Goal: Communication & Community: Answer question/provide support

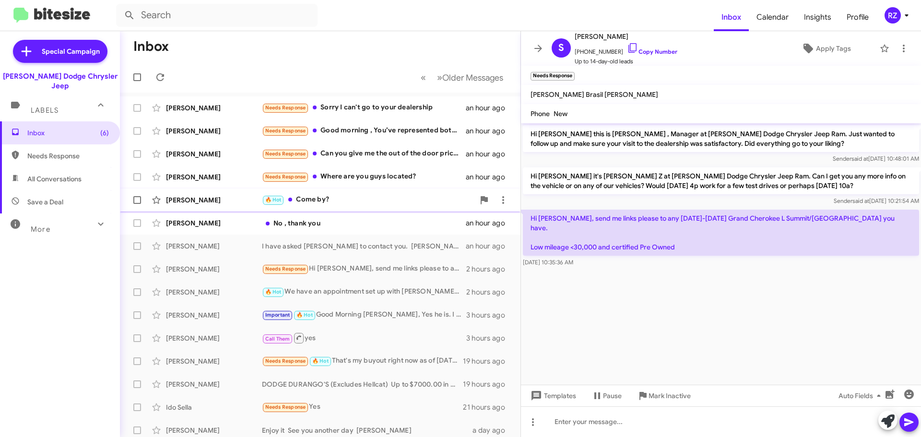
click at [359, 197] on div "🔥 Hot Come by?" at bounding box center [368, 199] width 212 height 11
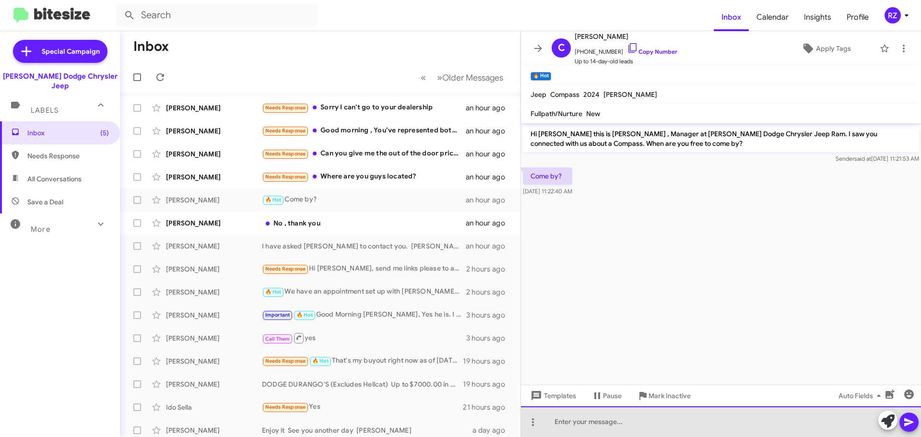
click at [592, 422] on div at bounding box center [721, 421] width 400 height 31
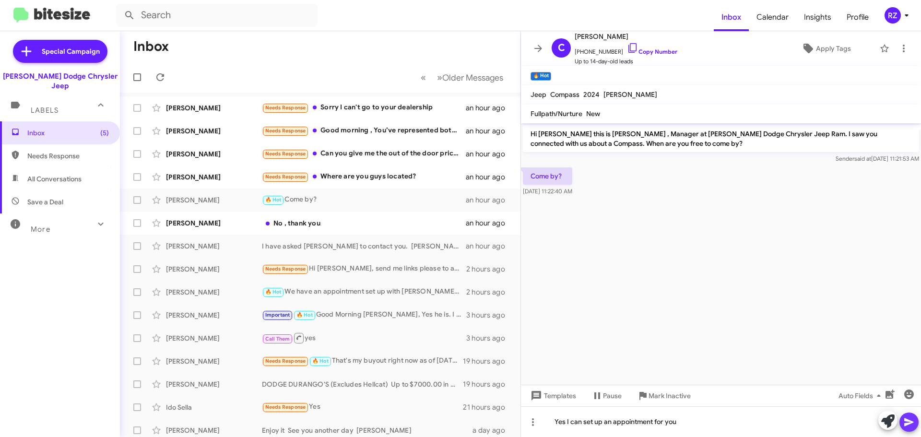
click at [905, 418] on icon at bounding box center [909, 422] width 12 height 12
click at [456, 180] on div "Needs Response Where are you guys located?" at bounding box center [368, 176] width 212 height 11
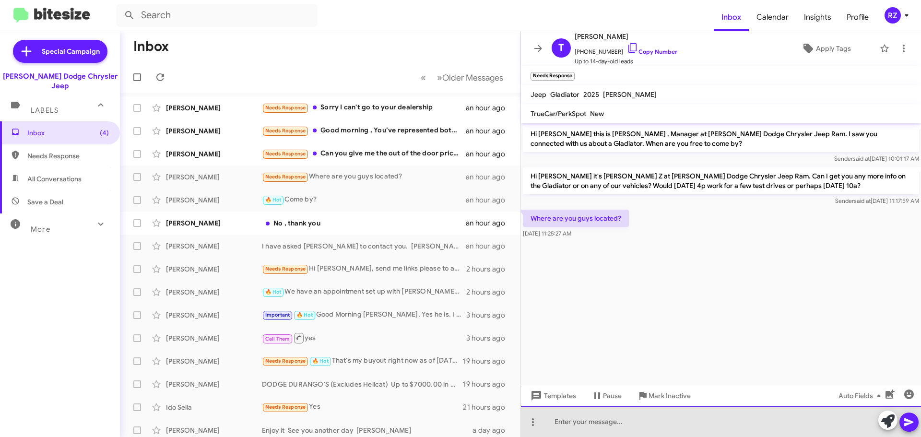
click at [577, 421] on div at bounding box center [721, 421] width 400 height 31
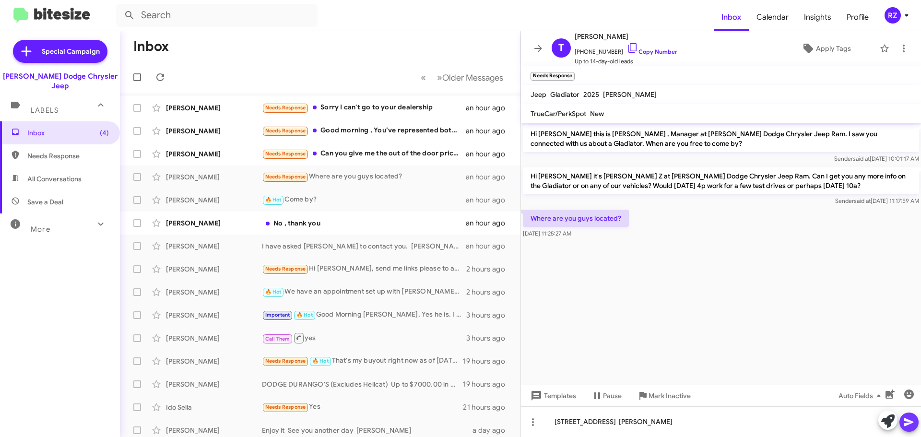
click at [909, 425] on icon at bounding box center [908, 422] width 9 height 8
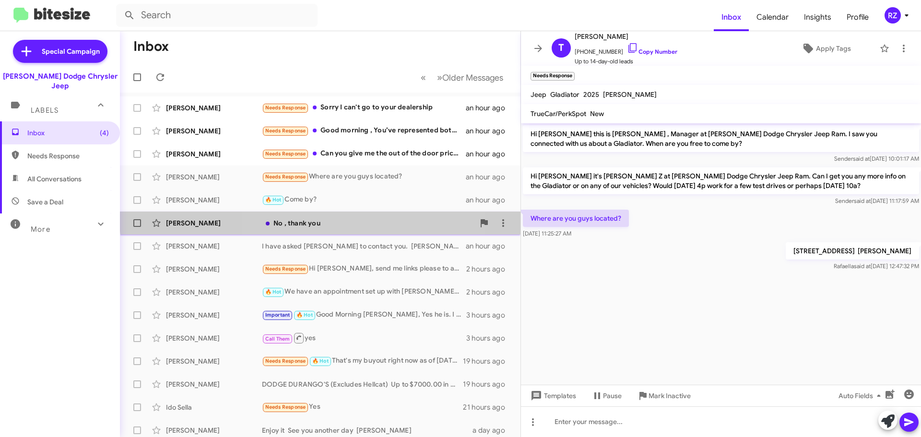
click at [329, 218] on div "No , thank you" at bounding box center [368, 223] width 212 height 10
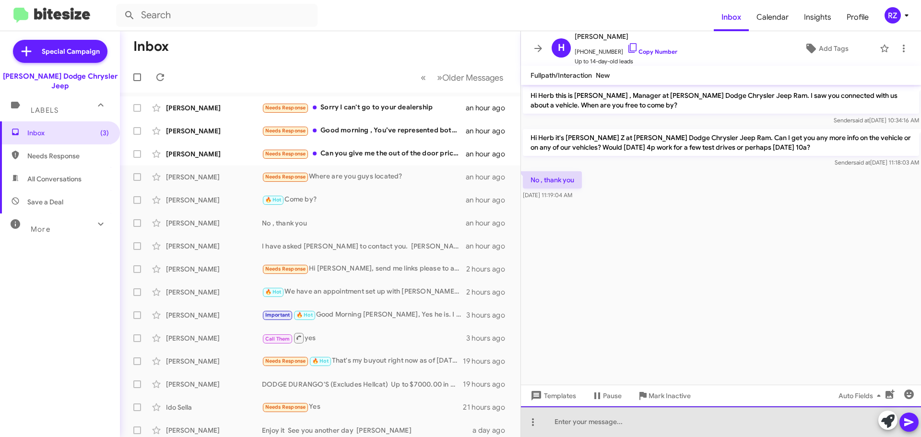
click at [583, 423] on div at bounding box center [721, 421] width 400 height 31
click at [580, 427] on div at bounding box center [721, 421] width 400 height 31
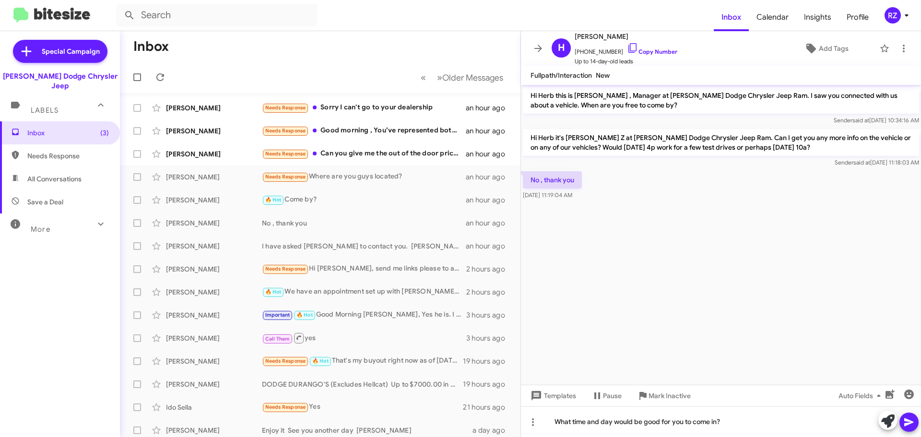
click at [910, 417] on icon at bounding box center [909, 422] width 12 height 12
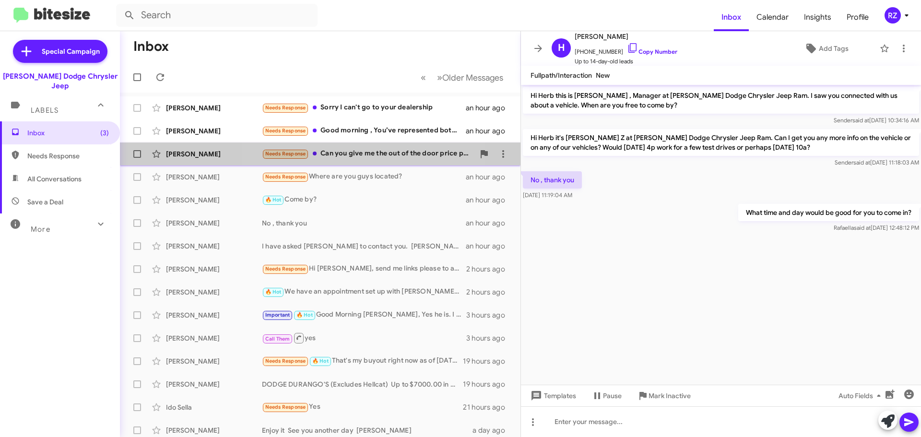
click at [352, 154] on div "Needs Response Can you give me the out of the door price please" at bounding box center [368, 153] width 212 height 11
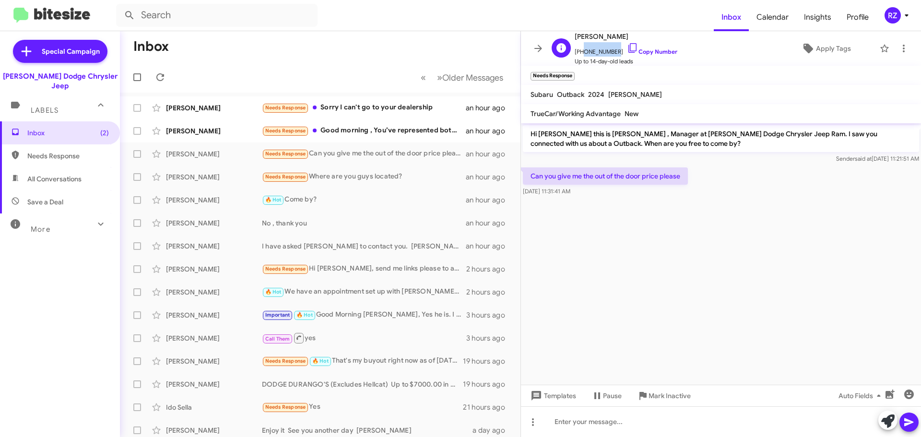
drag, startPoint x: 609, startPoint y: 52, endPoint x: 581, endPoint y: 53, distance: 27.8
click at [581, 53] on span "[PHONE_NUMBER] Copy Number" at bounding box center [626, 49] width 103 height 14
copy span "7324768217"
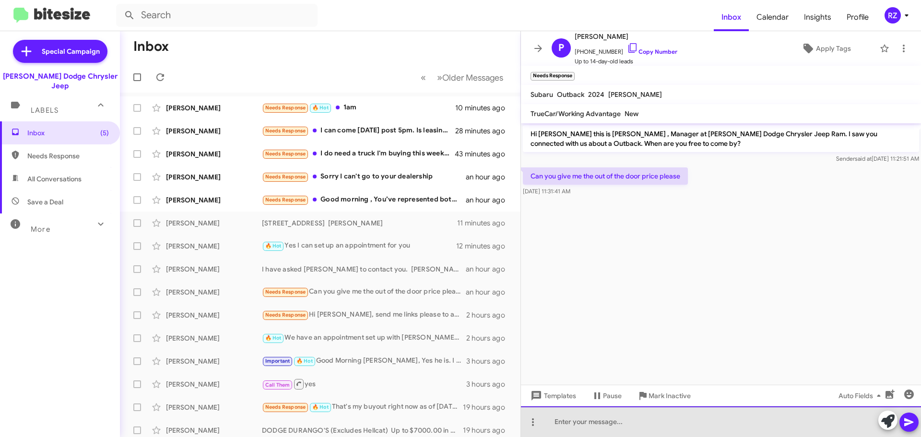
click at [573, 425] on div at bounding box center [721, 421] width 400 height 31
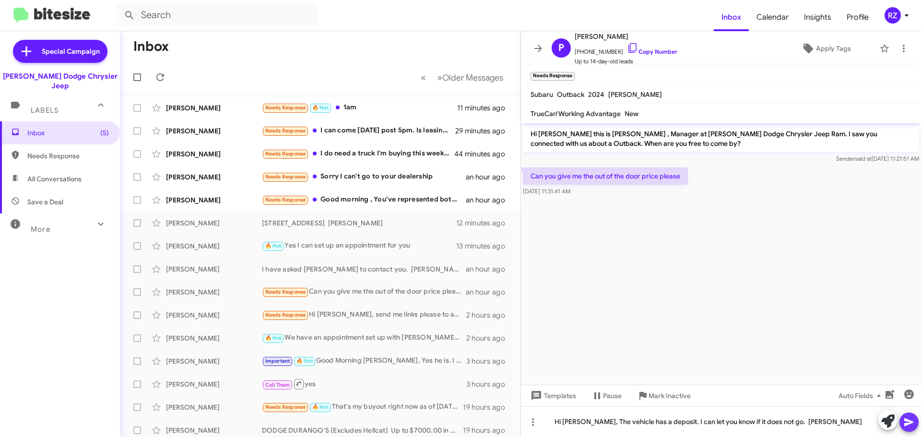
click at [910, 424] on icon at bounding box center [909, 422] width 12 height 12
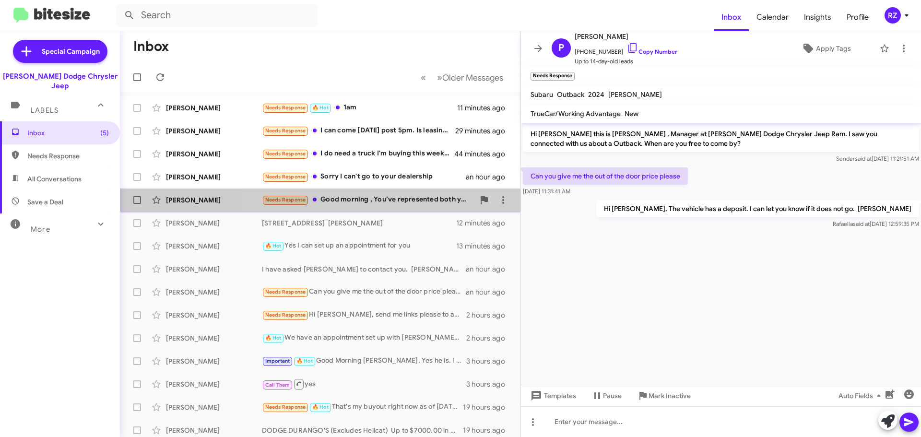
click at [425, 201] on div "Needs Response Good morning , You’ve represented both yourself and the dealersh…" at bounding box center [368, 199] width 212 height 11
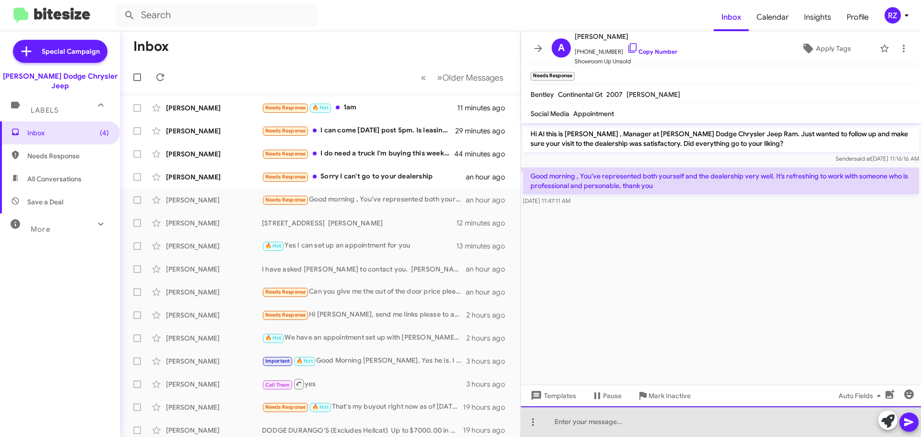
click at [586, 425] on div at bounding box center [721, 421] width 400 height 31
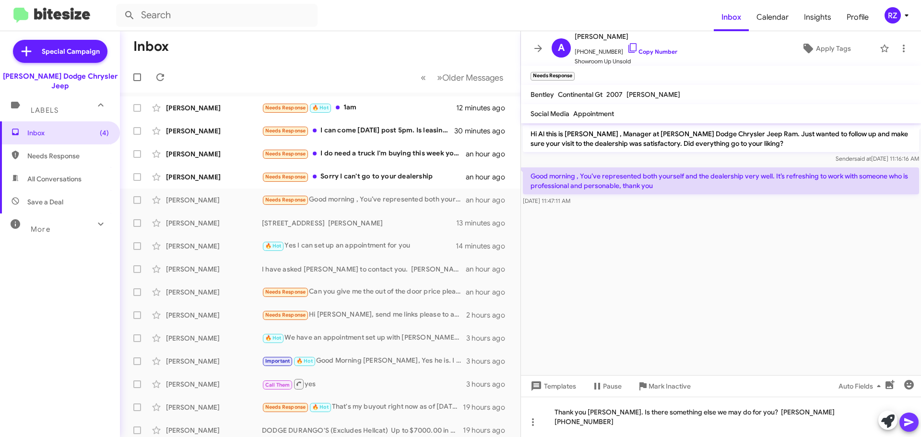
click at [911, 424] on icon at bounding box center [909, 422] width 12 height 12
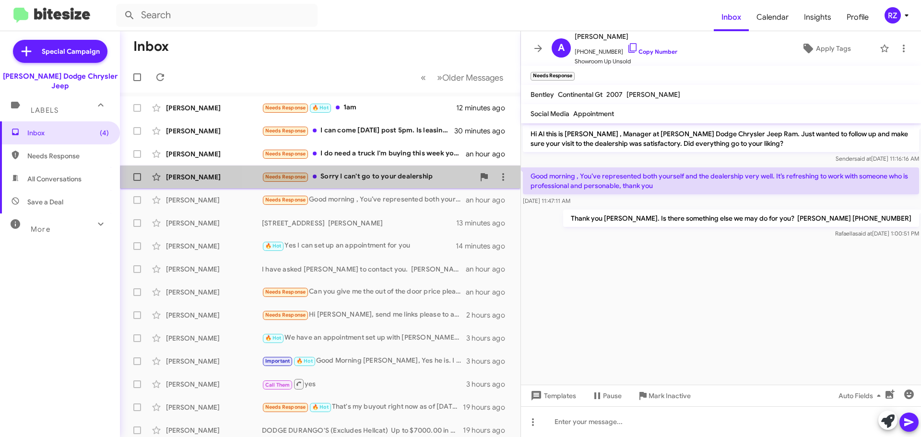
click at [389, 183] on div "[PERSON_NAME] Needs Response Sorry I can't go to your dealership an hour ago" at bounding box center [320, 176] width 385 height 19
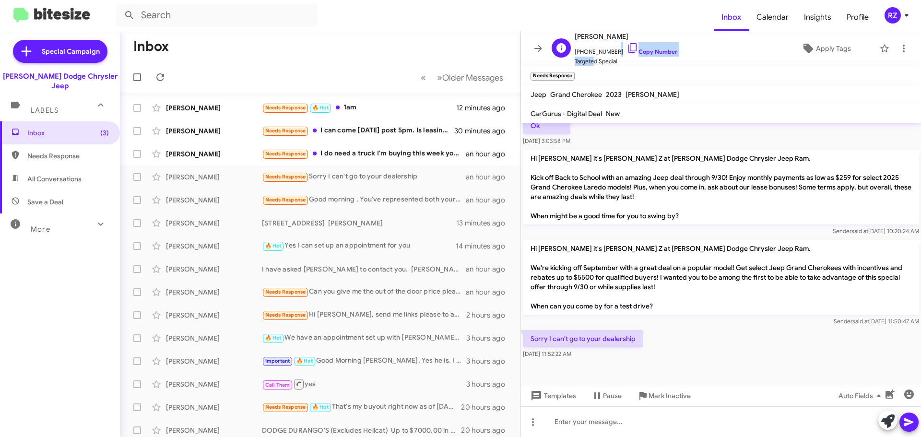
scroll to position [0, 0]
drag, startPoint x: 611, startPoint y: 52, endPoint x: 580, endPoint y: 54, distance: 30.3
click at [580, 54] on span "[PHONE_NUMBER] Copy Number" at bounding box center [626, 49] width 103 height 14
copy span "9146464836"
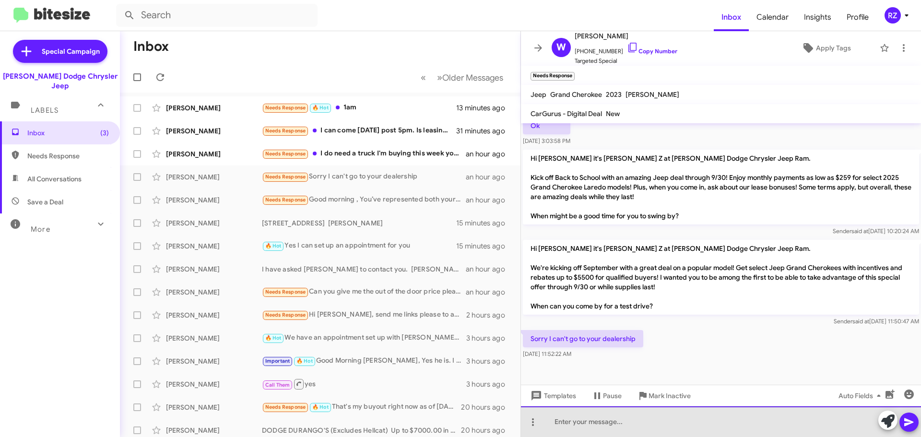
click at [571, 423] on div at bounding box center [721, 421] width 400 height 31
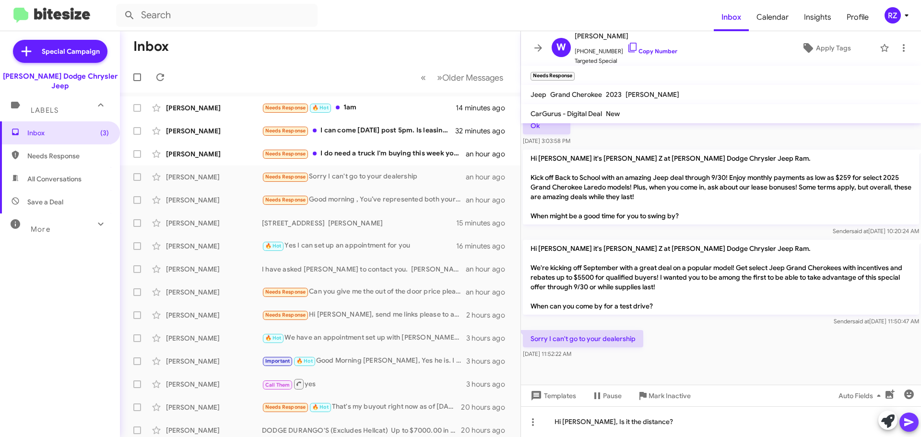
click at [907, 420] on icon at bounding box center [908, 422] width 9 height 8
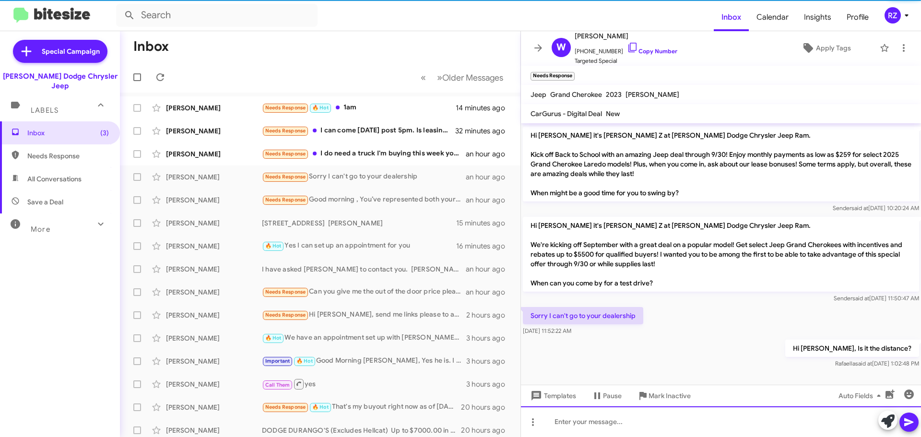
scroll to position [316, 0]
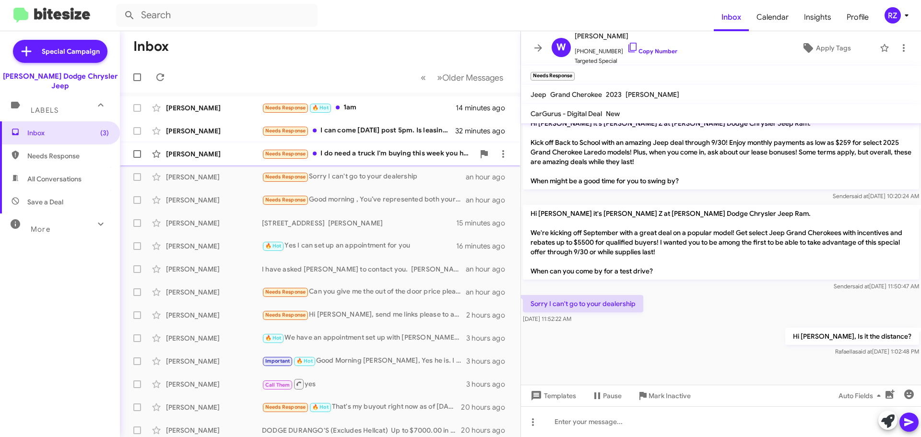
click at [348, 159] on div "Needs Response I do need a truck I'm buying this week you have 2 that match wha…" at bounding box center [368, 153] width 212 height 11
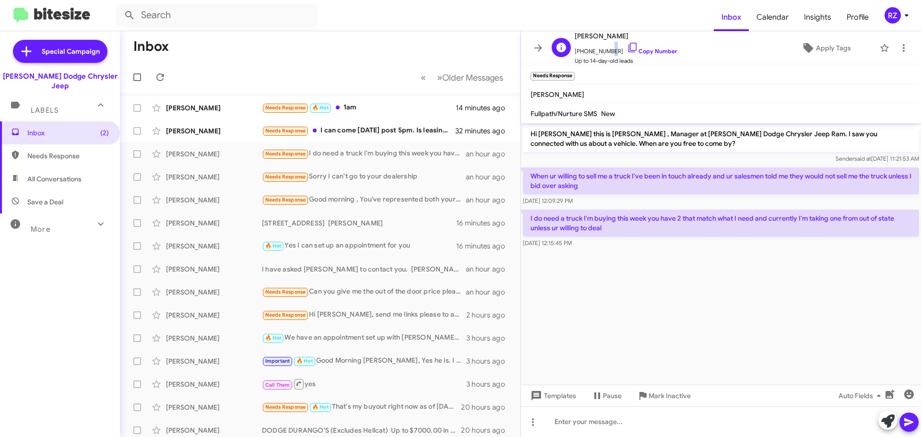
click at [608, 51] on span "[PHONE_NUMBER] Copy Number" at bounding box center [626, 49] width 103 height 14
click at [609, 51] on span "[PHONE_NUMBER] Copy Number" at bounding box center [626, 49] width 103 height 14
drag, startPoint x: 651, startPoint y: 90, endPoint x: 619, endPoint y: 64, distance: 41.6
click at [651, 90] on mat-toolbar "[PERSON_NAME]" at bounding box center [721, 94] width 400 height 19
drag, startPoint x: 609, startPoint y: 50, endPoint x: 581, endPoint y: 53, distance: 27.4
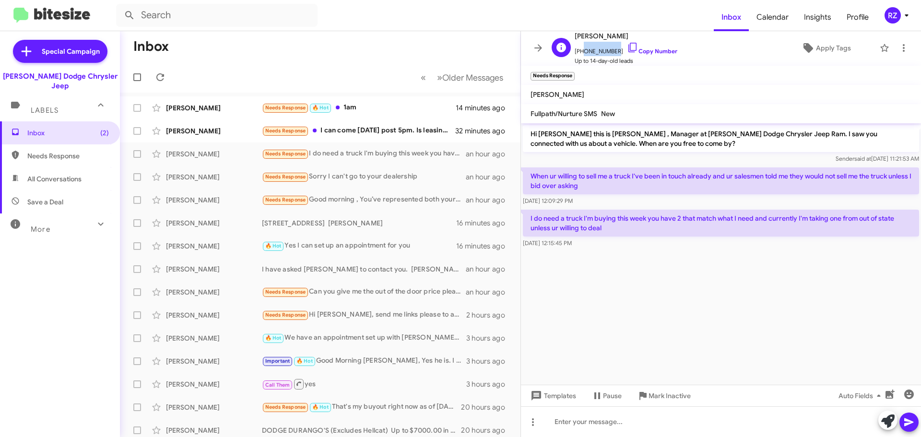
click at [581, 53] on span "[PHONE_NUMBER] Copy Number" at bounding box center [626, 49] width 103 height 14
copy span "9739520111"
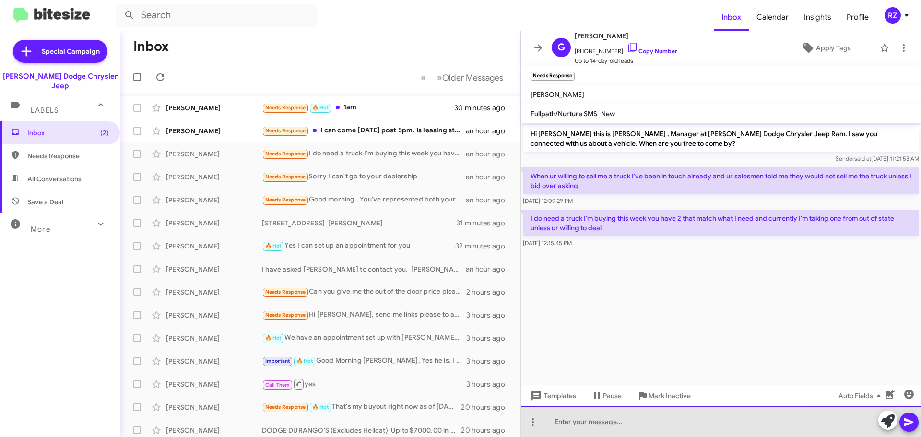
click at [560, 422] on div at bounding box center [721, 421] width 400 height 31
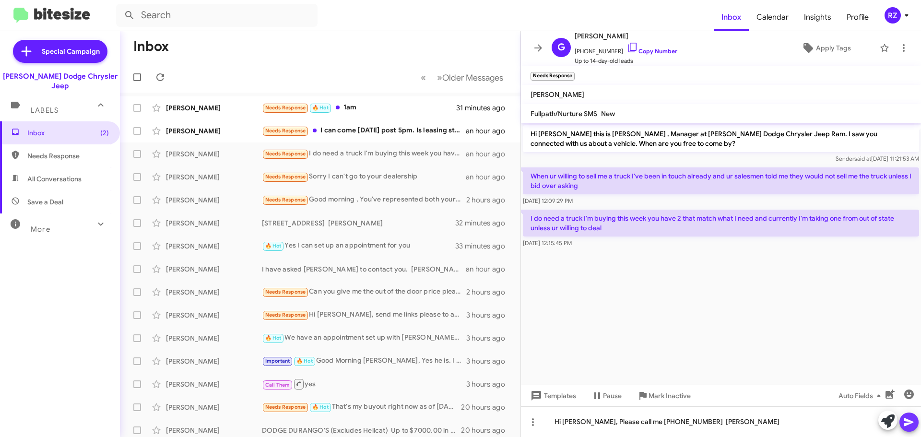
click at [910, 427] on icon at bounding box center [909, 422] width 12 height 12
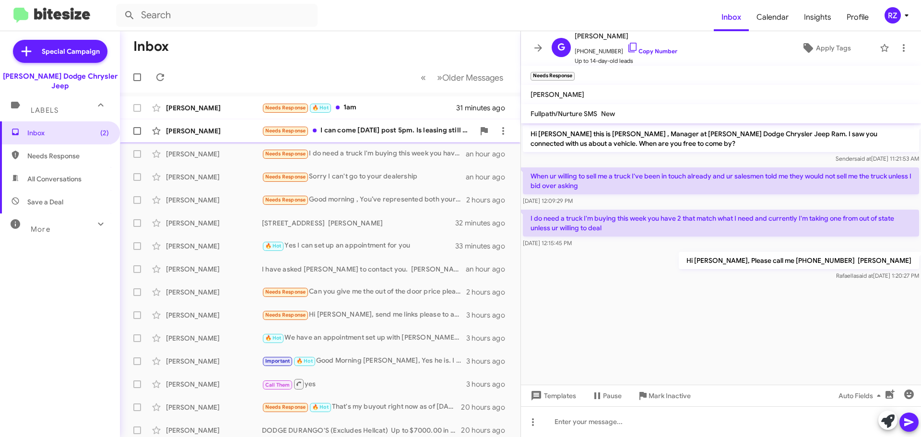
click at [379, 135] on div "Needs Response I can come [DATE] post 5pm. Is leasing still a viable option for…" at bounding box center [368, 130] width 212 height 11
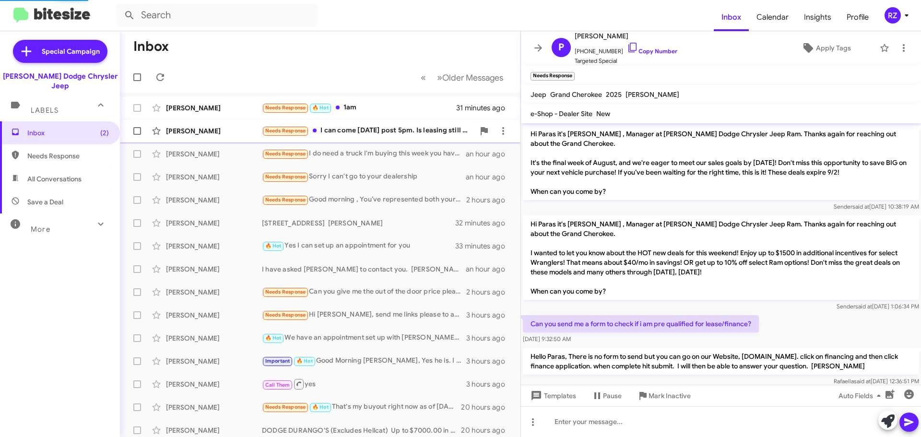
scroll to position [278, 0]
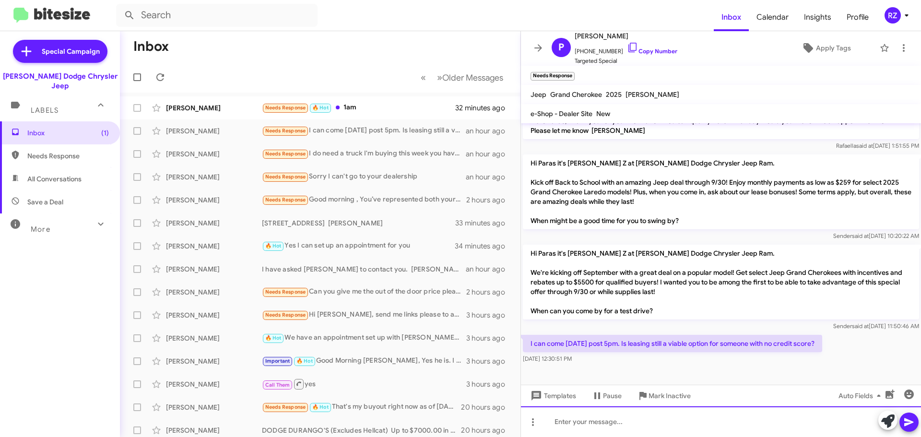
click at [567, 428] on div at bounding box center [721, 421] width 400 height 31
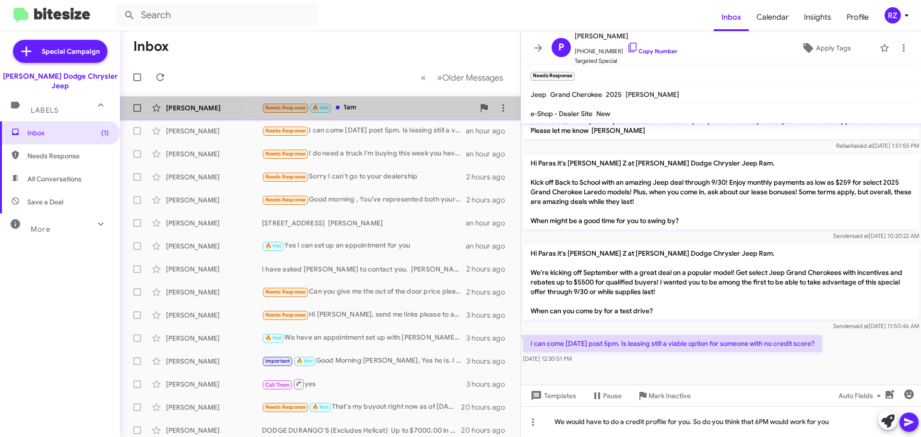
click at [384, 106] on div "Needs Response 🔥 Hot 1am" at bounding box center [368, 107] width 212 height 11
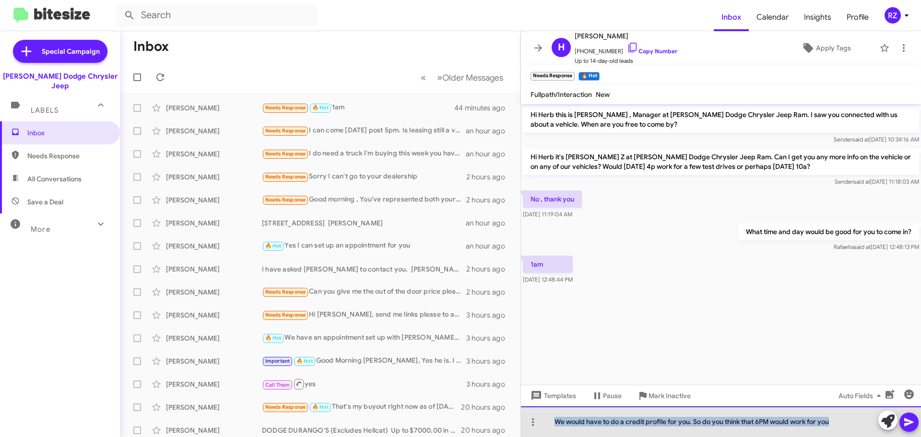
drag, startPoint x: 835, startPoint y: 424, endPoint x: 545, endPoint y: 429, distance: 289.8
click at [545, 429] on div "We would have to do a credit profile for you. So do you think that 6PM would wo…" at bounding box center [721, 421] width 400 height 31
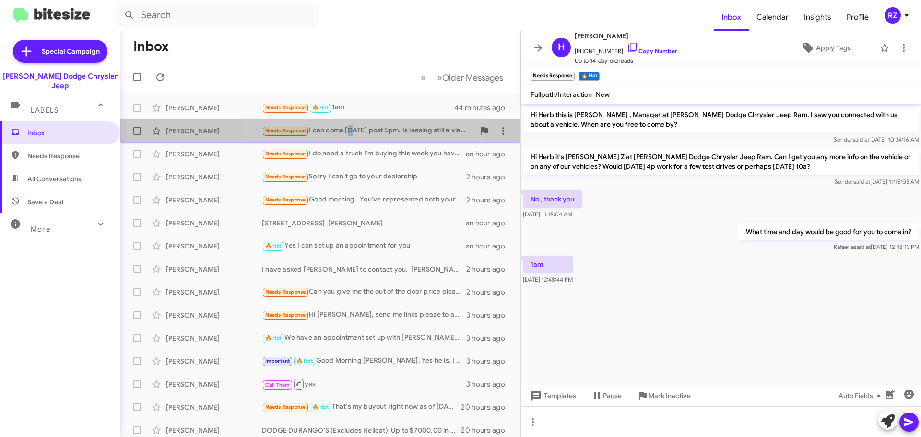
click at [350, 134] on div "Needs Response I can come [DATE] post 5pm. Is leasing still a viable option for…" at bounding box center [368, 130] width 212 height 11
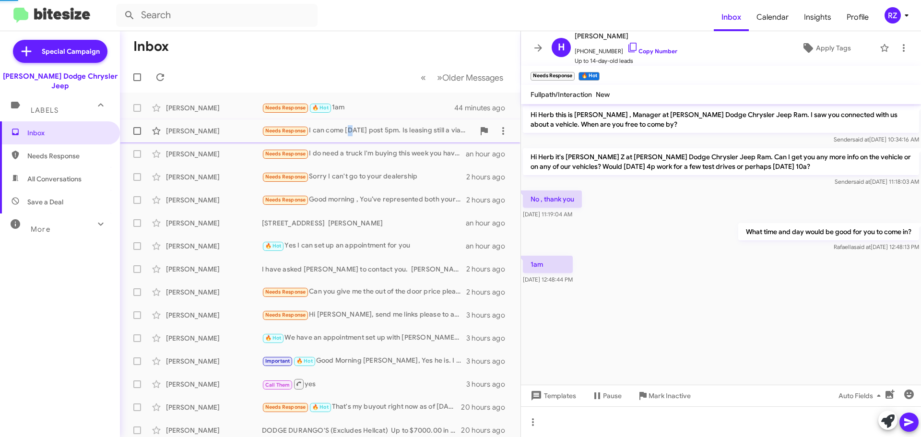
scroll to position [259, 0]
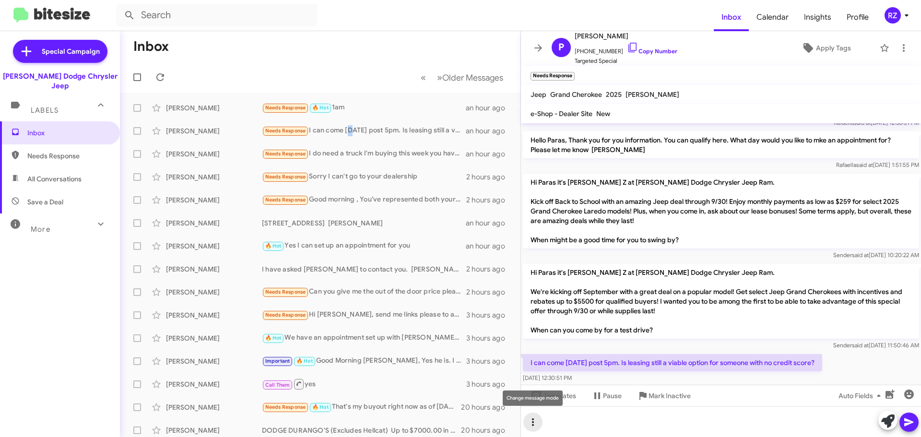
click at [541, 421] on span at bounding box center [532, 422] width 19 height 12
click at [541, 419] on div at bounding box center [460, 218] width 921 height 437
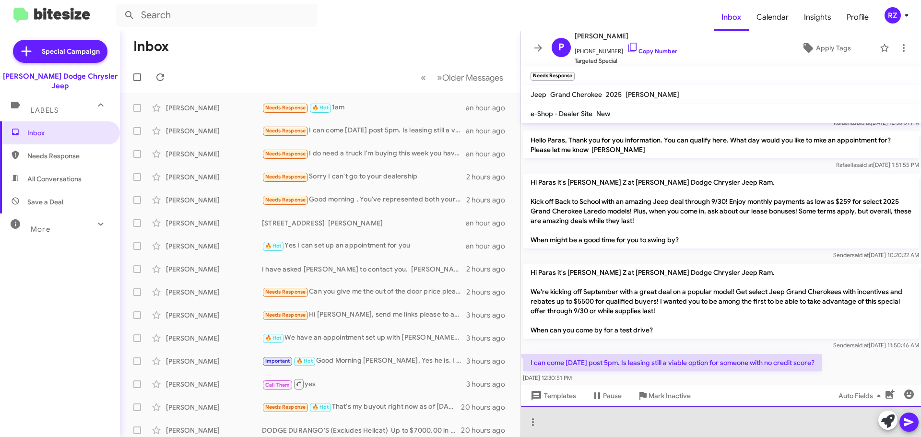
click at [546, 415] on div at bounding box center [721, 421] width 400 height 31
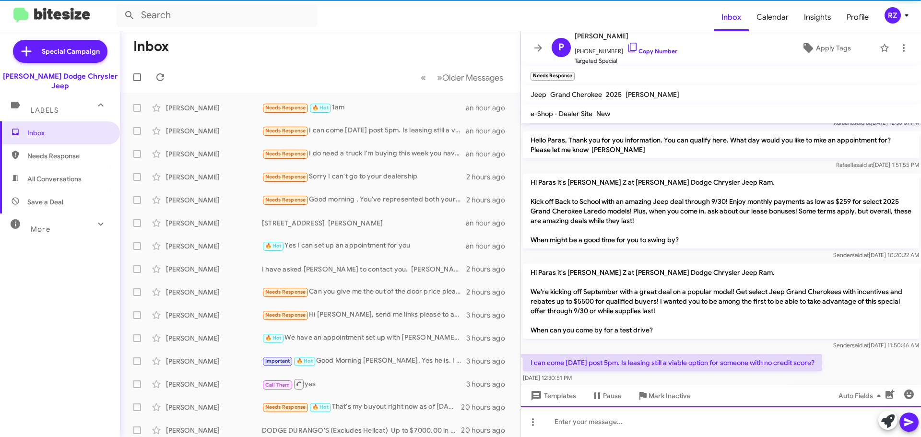
scroll to position [0, 0]
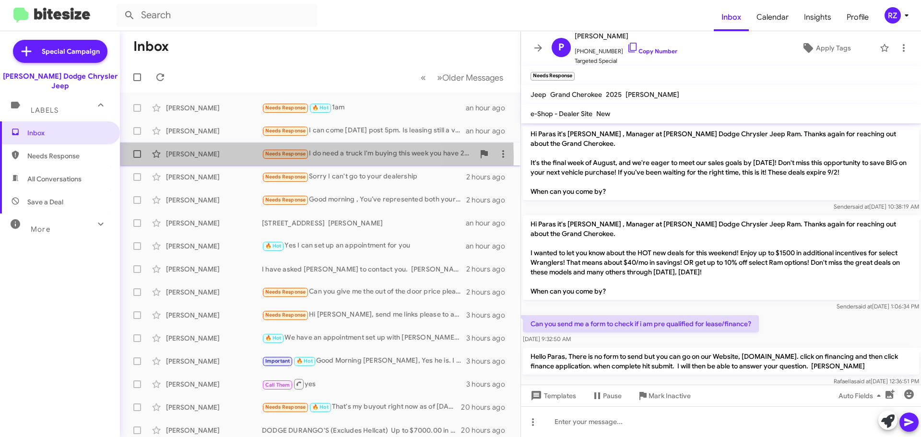
click at [234, 157] on div "[PERSON_NAME]" at bounding box center [214, 154] width 96 height 10
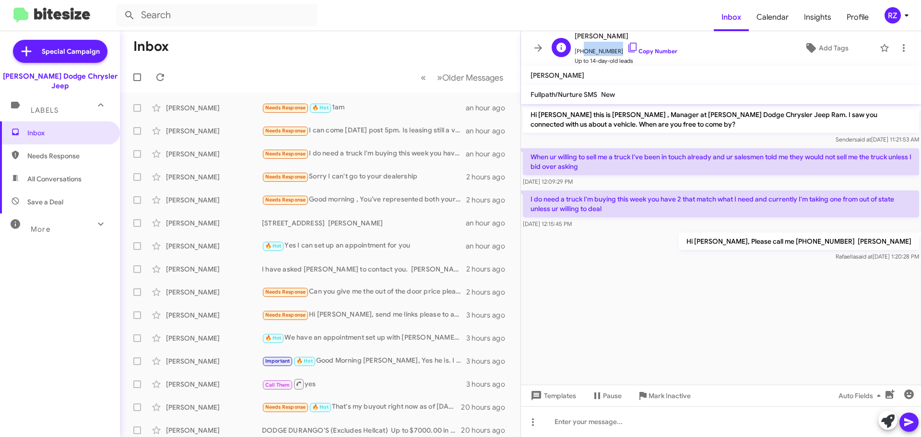
drag, startPoint x: 611, startPoint y: 49, endPoint x: 585, endPoint y: 49, distance: 25.9
click at [582, 51] on span "[PHONE_NUMBER] Copy Number" at bounding box center [626, 49] width 103 height 14
click at [640, 65] on span "Up to 14-day-old leads" at bounding box center [626, 61] width 103 height 10
drag, startPoint x: 609, startPoint y: 51, endPoint x: 586, endPoint y: 45, distance: 23.7
click at [585, 46] on span "[PHONE_NUMBER] Copy Number" at bounding box center [626, 49] width 103 height 14
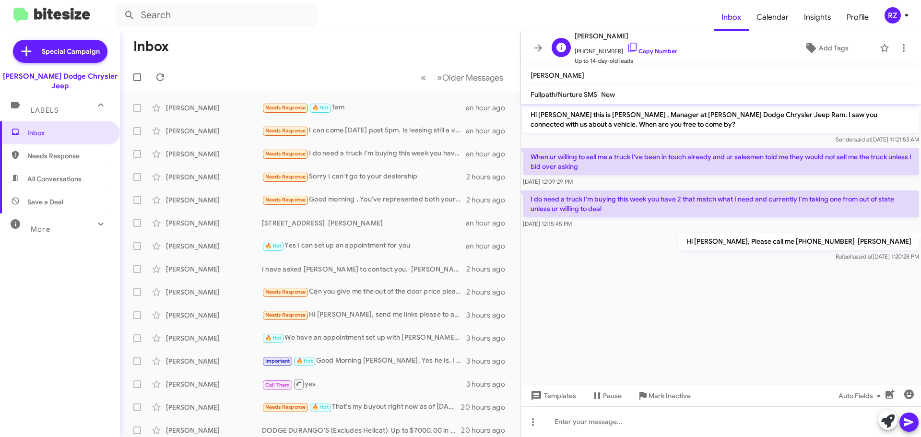
click at [664, 62] on span "Up to 14-day-old leads" at bounding box center [626, 61] width 103 height 10
drag, startPoint x: 610, startPoint y: 48, endPoint x: 580, endPoint y: 52, distance: 30.5
click at [580, 52] on span "[PHONE_NUMBER] Copy Number" at bounding box center [626, 49] width 103 height 14
copy span "9739520111"
click at [425, 248] on div "🔥 Hot Yes I can set up an appointment for you" at bounding box center [368, 245] width 212 height 11
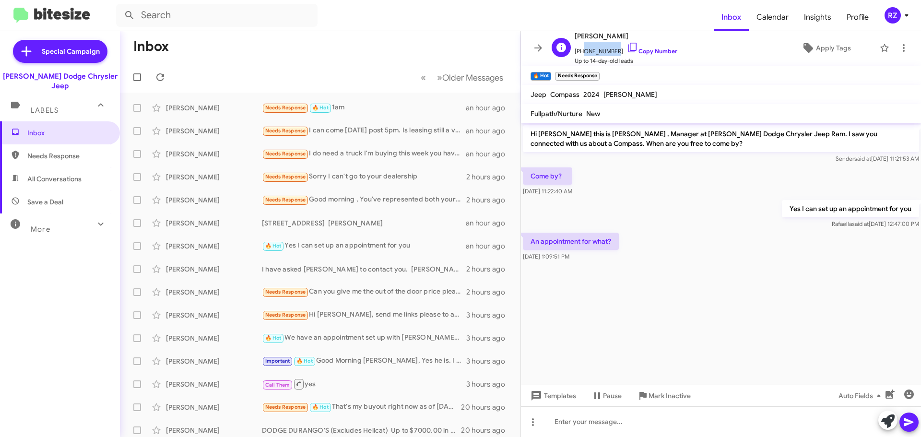
drag, startPoint x: 612, startPoint y: 50, endPoint x: 580, endPoint y: 53, distance: 31.4
click at [580, 53] on span "[PHONE_NUMBER] Copy Number" at bounding box center [626, 49] width 103 height 14
copy span "9734443666"
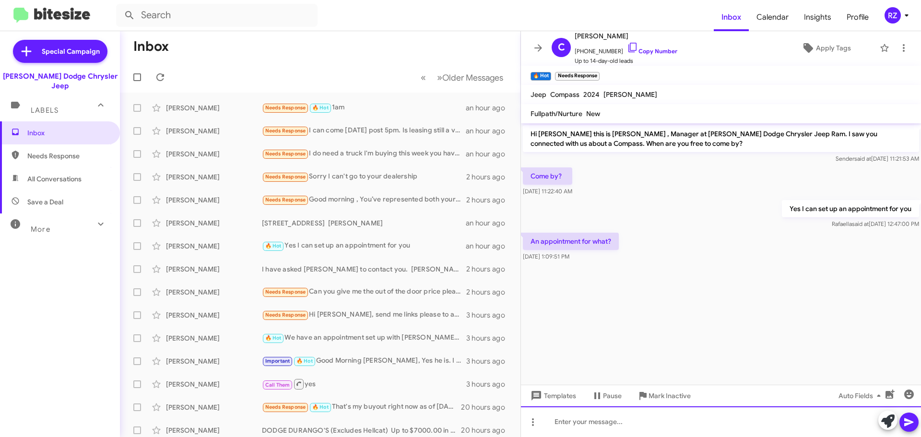
drag, startPoint x: 584, startPoint y: 427, endPoint x: 589, endPoint y: 421, distance: 7.5
click at [586, 425] on div at bounding box center [721, 421] width 400 height 31
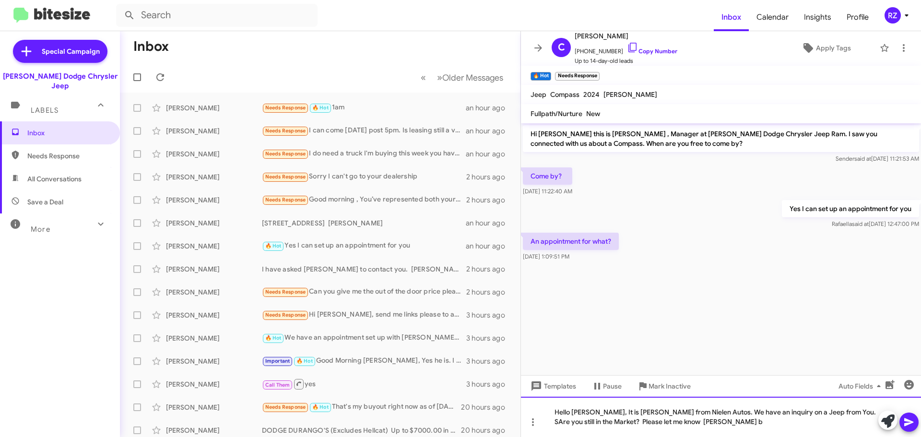
click at [814, 413] on div "Hello [PERSON_NAME], It is [PERSON_NAME] from Nielen Autos. We have an inquiry …" at bounding box center [721, 417] width 400 height 40
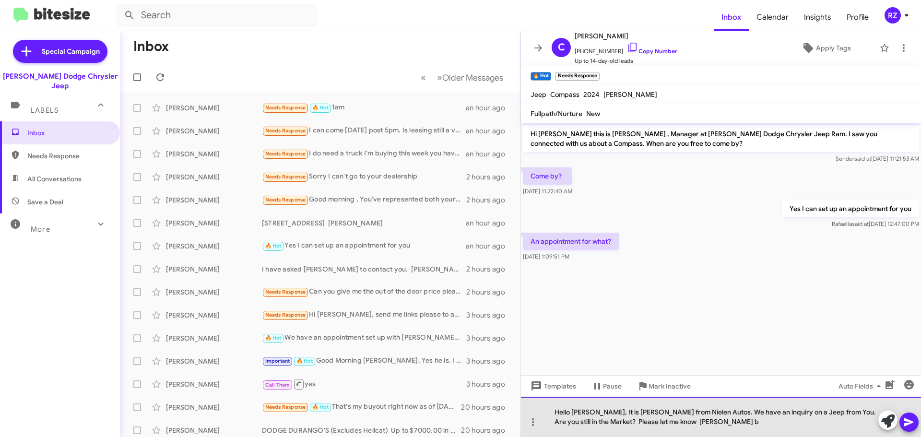
click at [652, 412] on div "Hello [PERSON_NAME], It is [PERSON_NAME] from Nielen Autos. We have an inquiry …" at bounding box center [721, 417] width 400 height 40
click at [673, 423] on div "Hello [PERSON_NAME], It is [PERSON_NAME] from [PERSON_NAME] Autos. We have an i…" at bounding box center [721, 417] width 400 height 40
click at [652, 421] on div "Hello [PERSON_NAME], It is [PERSON_NAME] from [PERSON_NAME] Autos. We have an i…" at bounding box center [721, 417] width 400 height 40
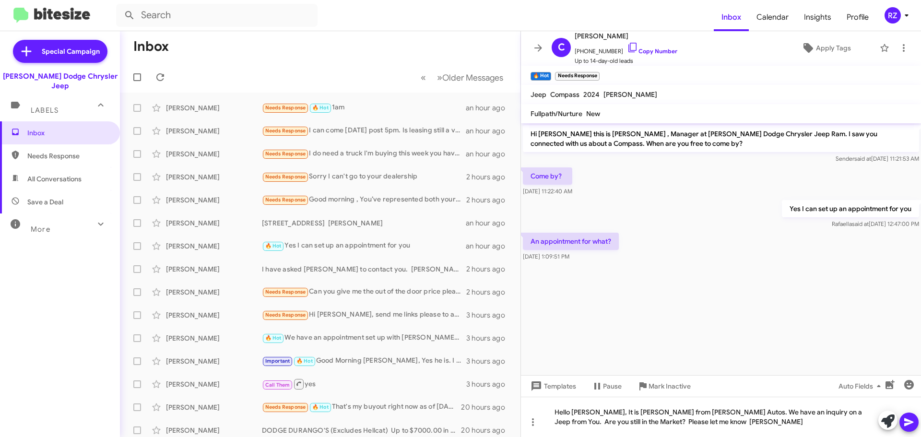
click at [918, 425] on button at bounding box center [908, 422] width 19 height 19
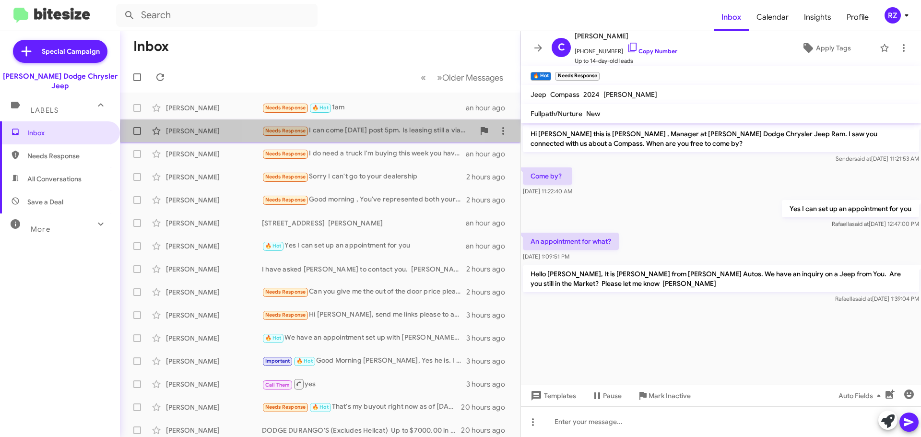
click at [361, 138] on div "[PERSON_NAME] Needs Response I can come [DATE] post 5pm. Is leasing still a via…" at bounding box center [320, 130] width 385 height 19
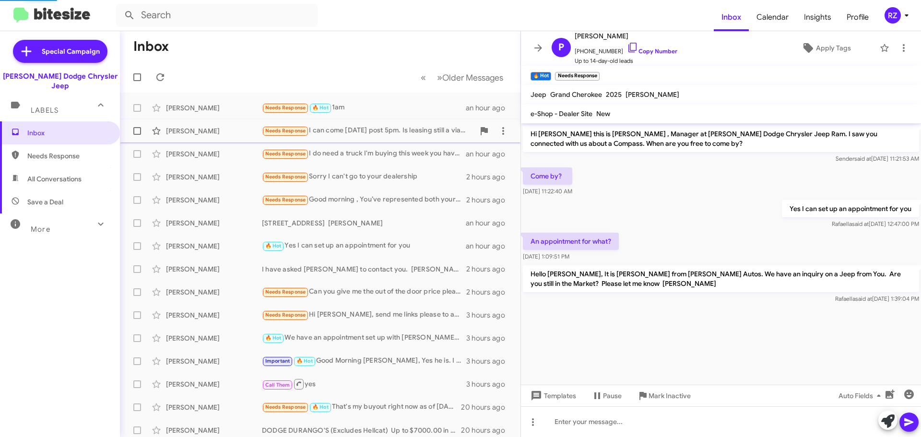
scroll to position [294, 0]
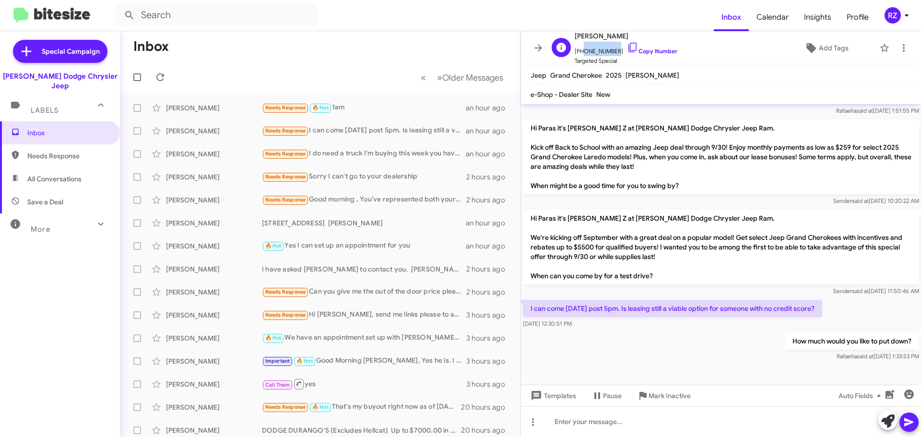
drag, startPoint x: 610, startPoint y: 50, endPoint x: 579, endPoint y: 50, distance: 30.7
click at [579, 50] on span "[PHONE_NUMBER] Copy Number" at bounding box center [626, 49] width 103 height 14
copy span "2017255857"
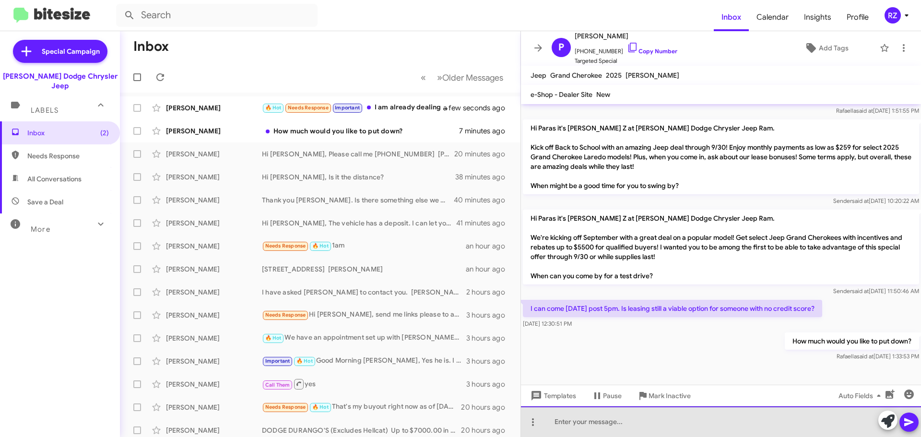
click at [588, 424] on div at bounding box center [721, 421] width 400 height 31
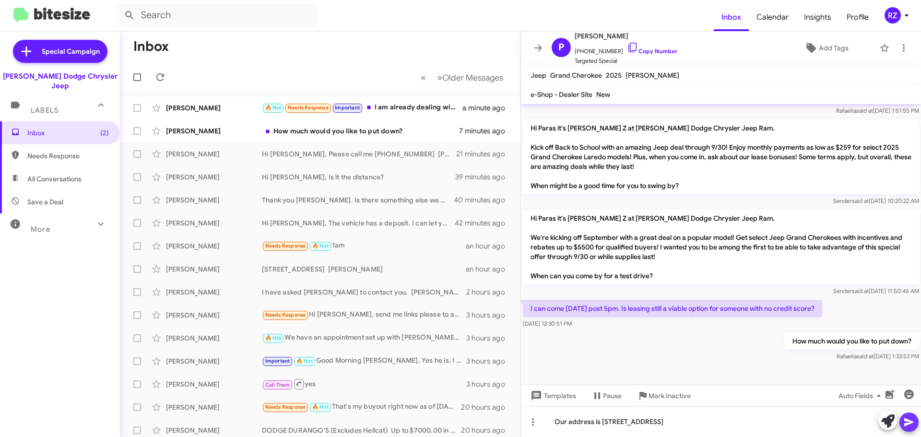
click at [914, 417] on icon at bounding box center [909, 422] width 12 height 12
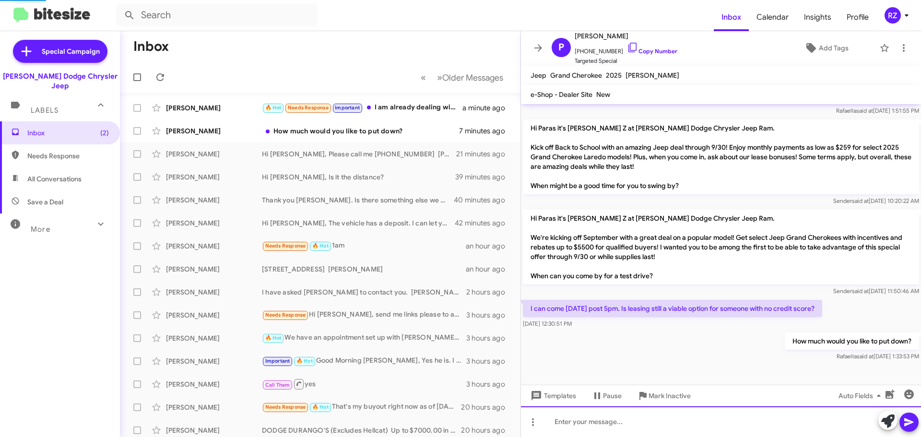
scroll to position [0, 0]
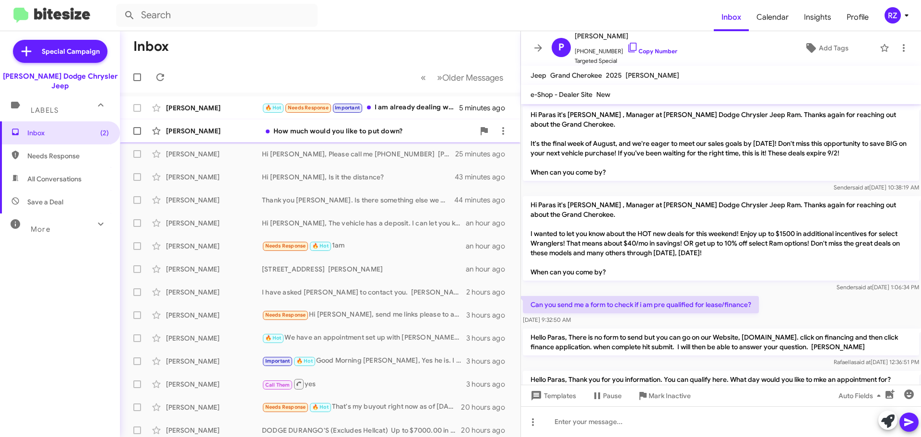
click at [257, 132] on div "[PERSON_NAME]" at bounding box center [214, 131] width 96 height 10
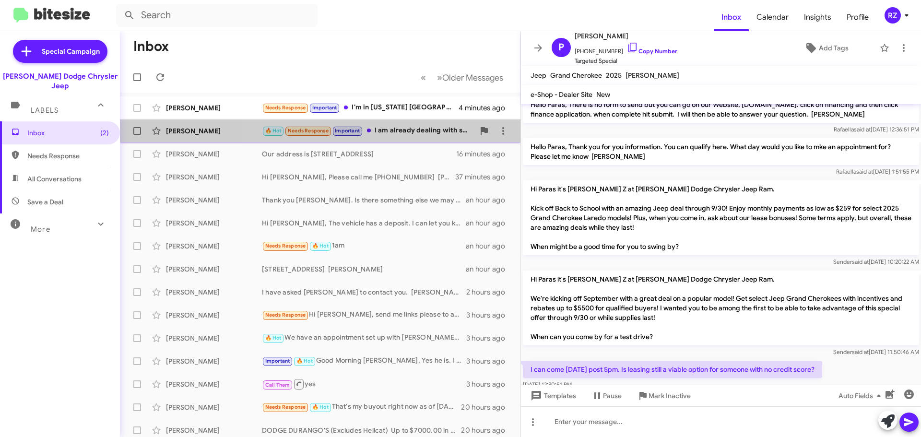
click at [425, 133] on div "🔥 Hot Needs Response Important I am already dealing with someone" at bounding box center [368, 130] width 212 height 11
